Goal: Task Accomplishment & Management: Complete application form

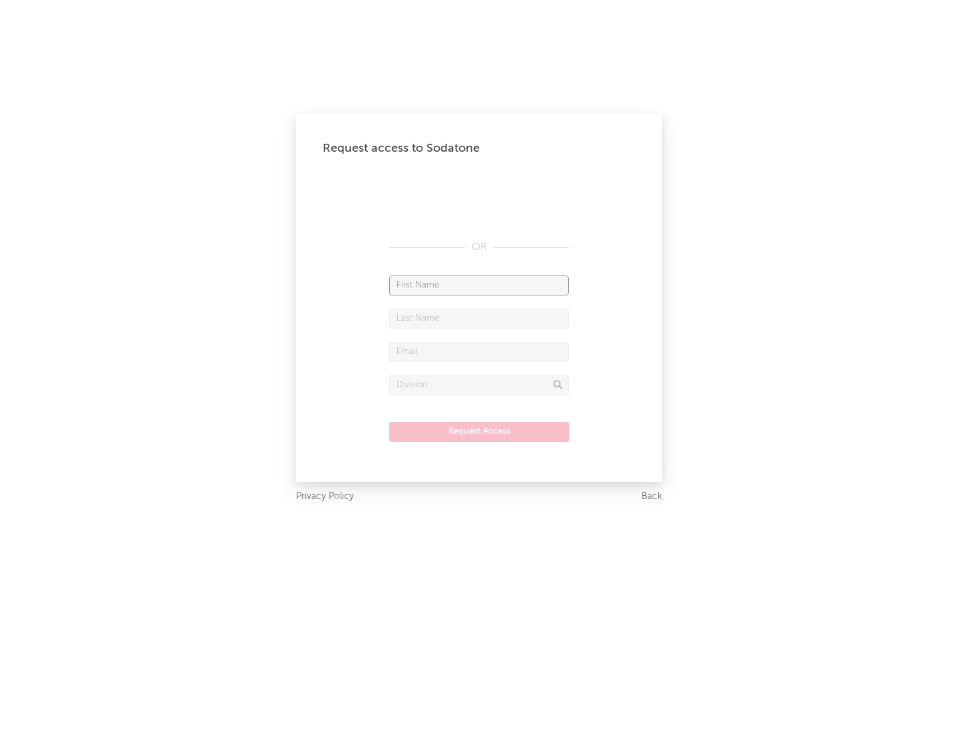
click at [479, 285] on input "text" at bounding box center [479, 285] width 180 height 20
type input "[PERSON_NAME]"
click at [479, 318] on input "text" at bounding box center [479, 319] width 180 height 20
type input "[PERSON_NAME]"
click at [479, 351] on input "text" at bounding box center [479, 352] width 180 height 20
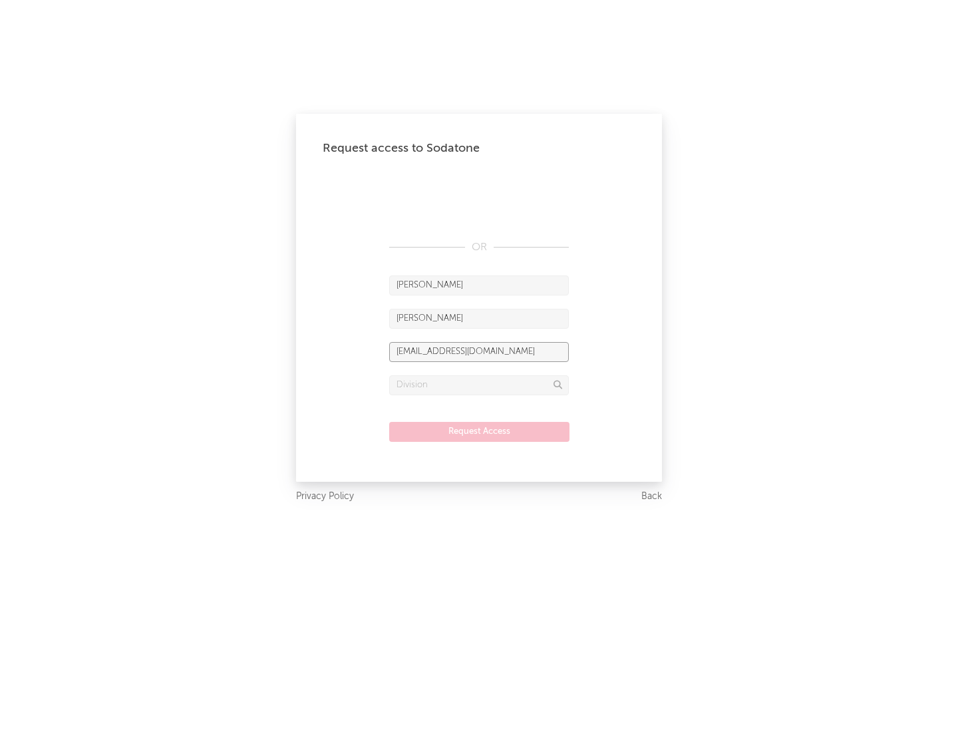
type input "[EMAIL_ADDRESS][DOMAIN_NAME]"
click at [479, 385] on input "text" at bounding box center [479, 385] width 180 height 20
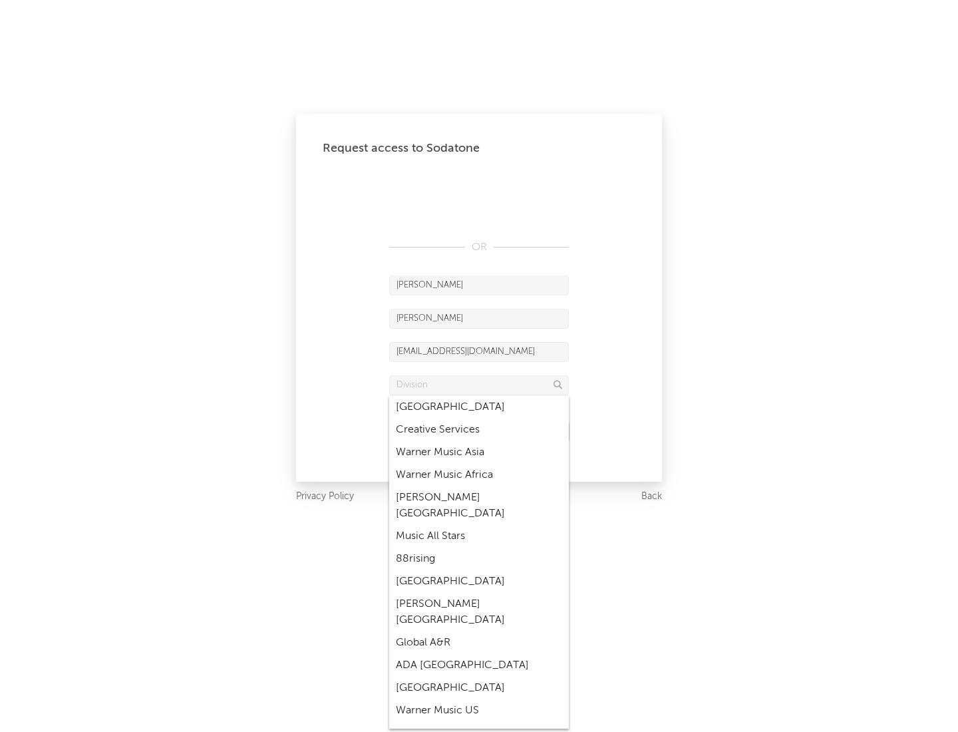
click at [479, 525] on div "Music All Stars" at bounding box center [479, 536] width 180 height 23
type input "Music All Stars"
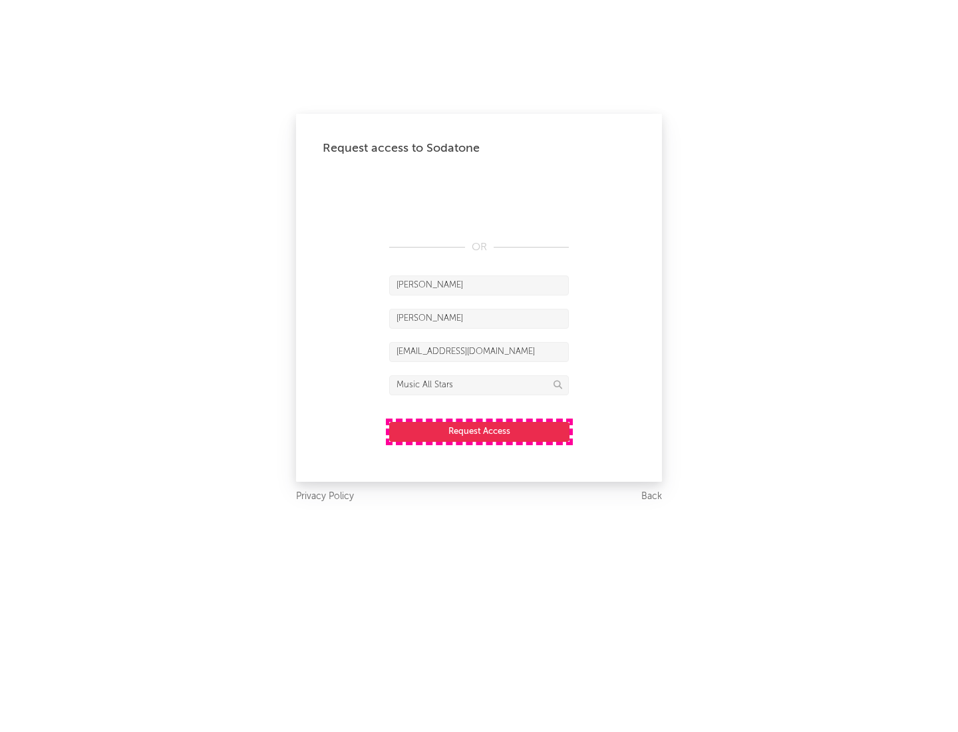
click at [479, 431] on button "Request Access" at bounding box center [479, 432] width 180 height 20
